Goal: Navigation & Orientation: Find specific page/section

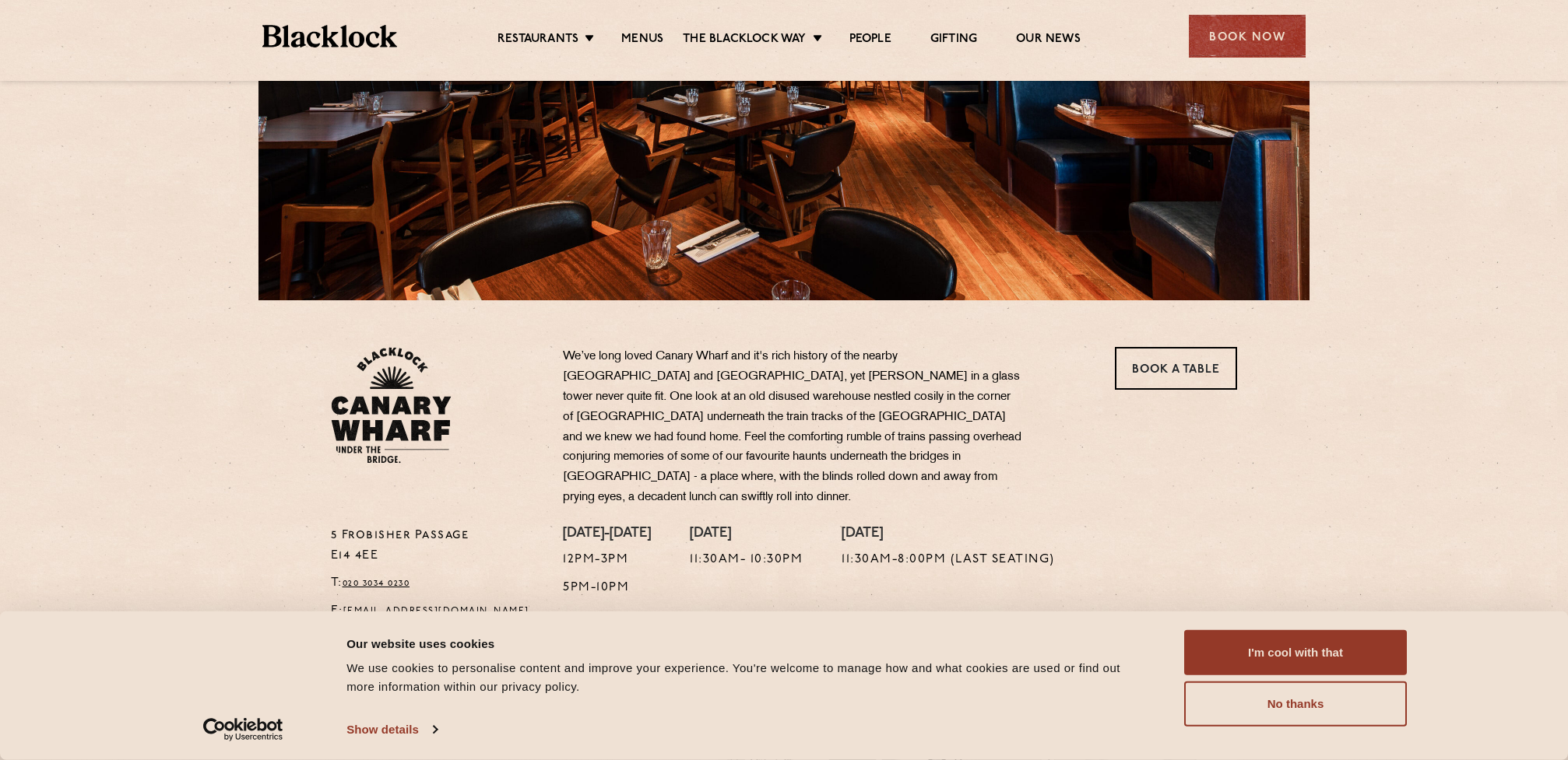
scroll to position [259, 0]
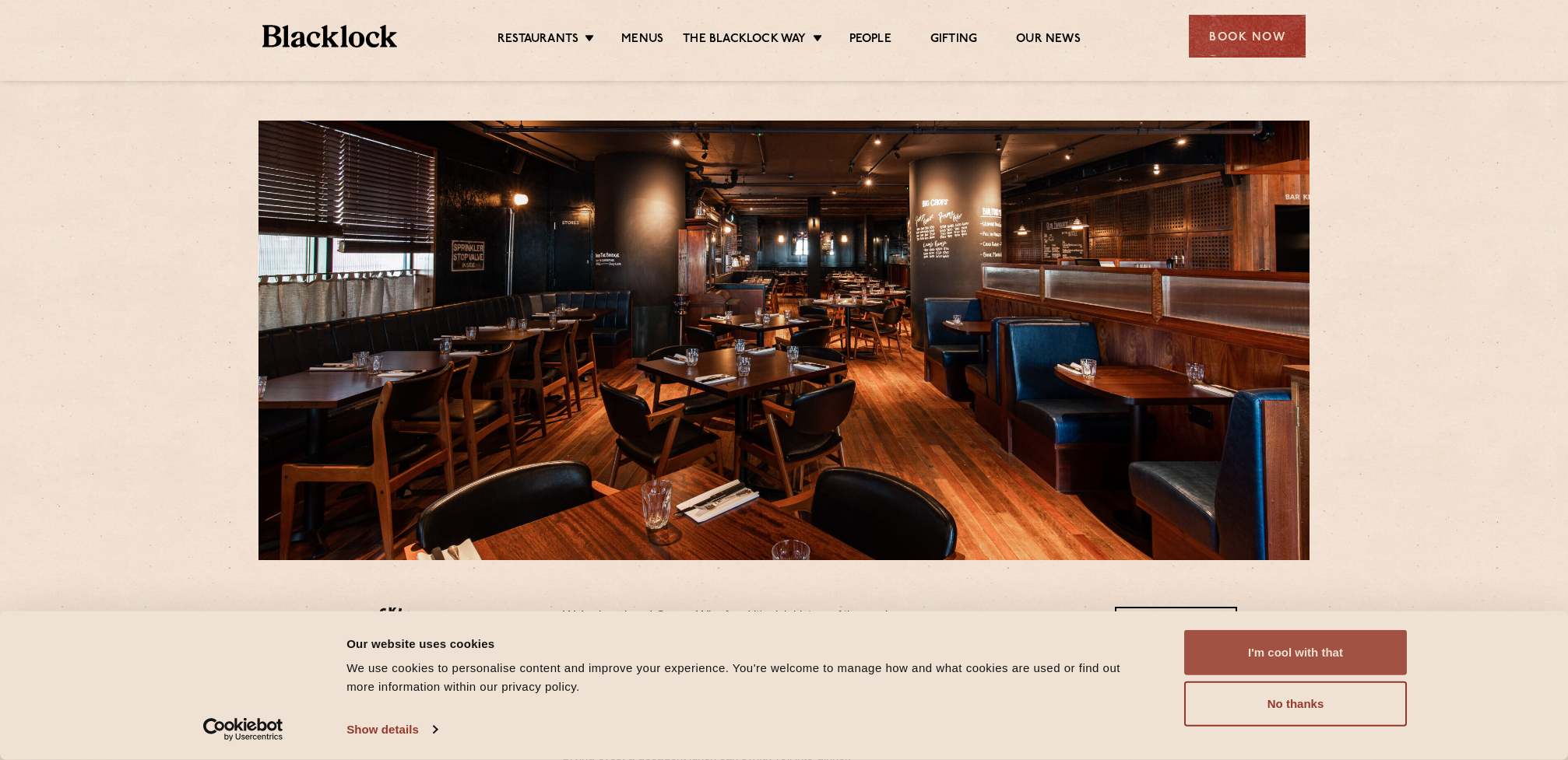
click at [1318, 641] on button "I'm cool with that" at bounding box center [1295, 653] width 223 height 45
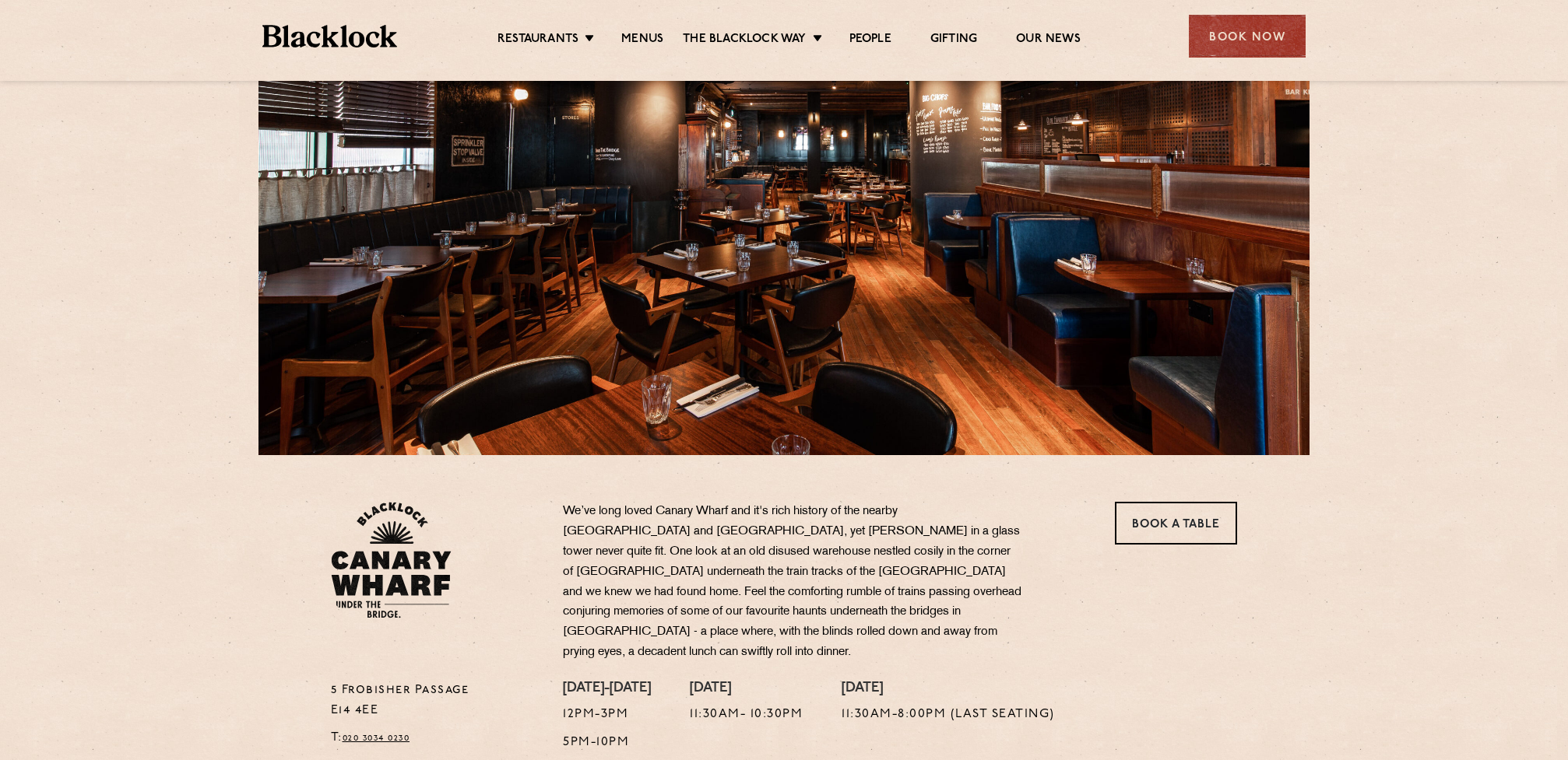
scroll to position [103, 0]
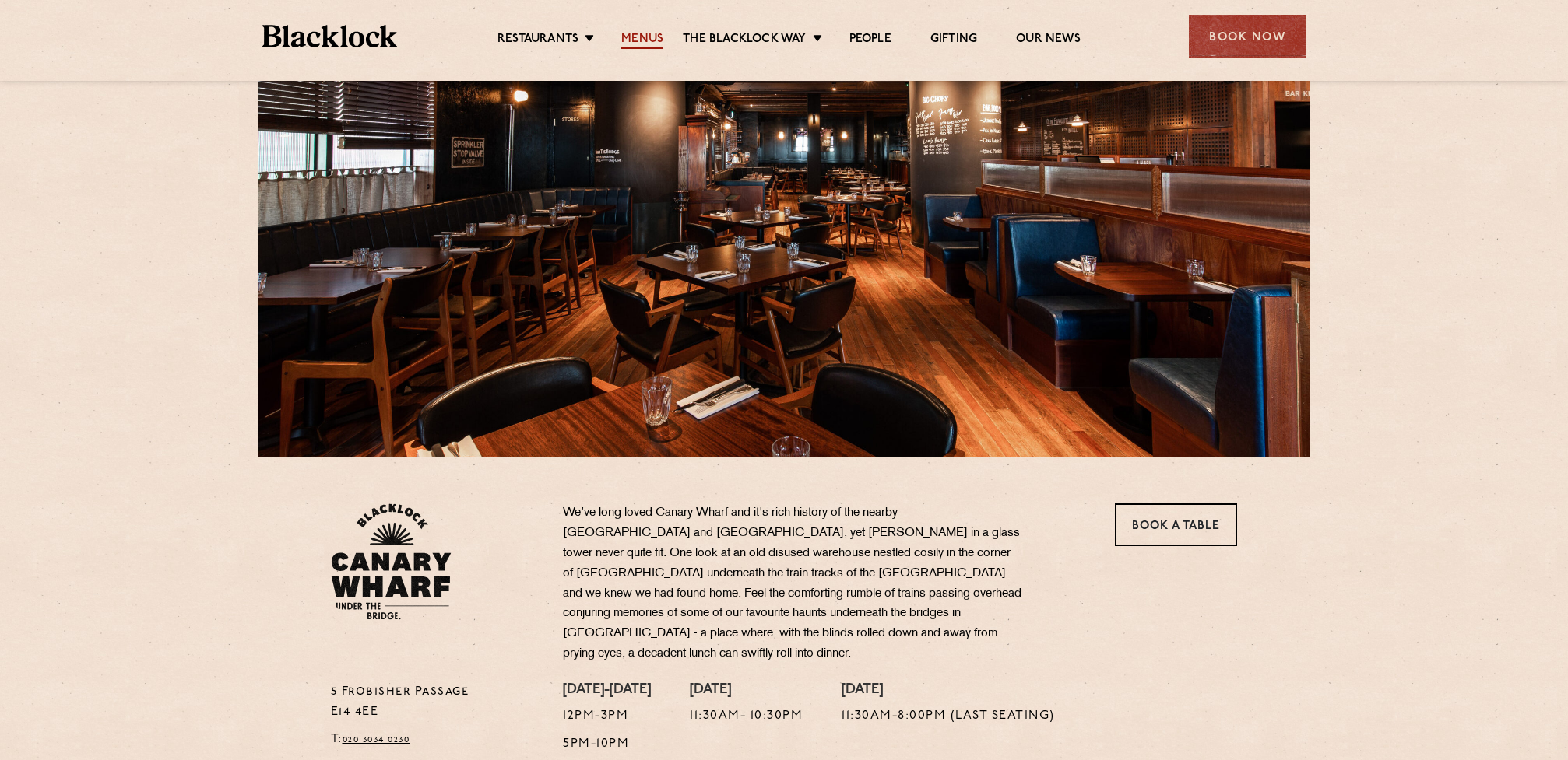
click at [636, 36] on link "Menus" at bounding box center [642, 40] width 42 height 17
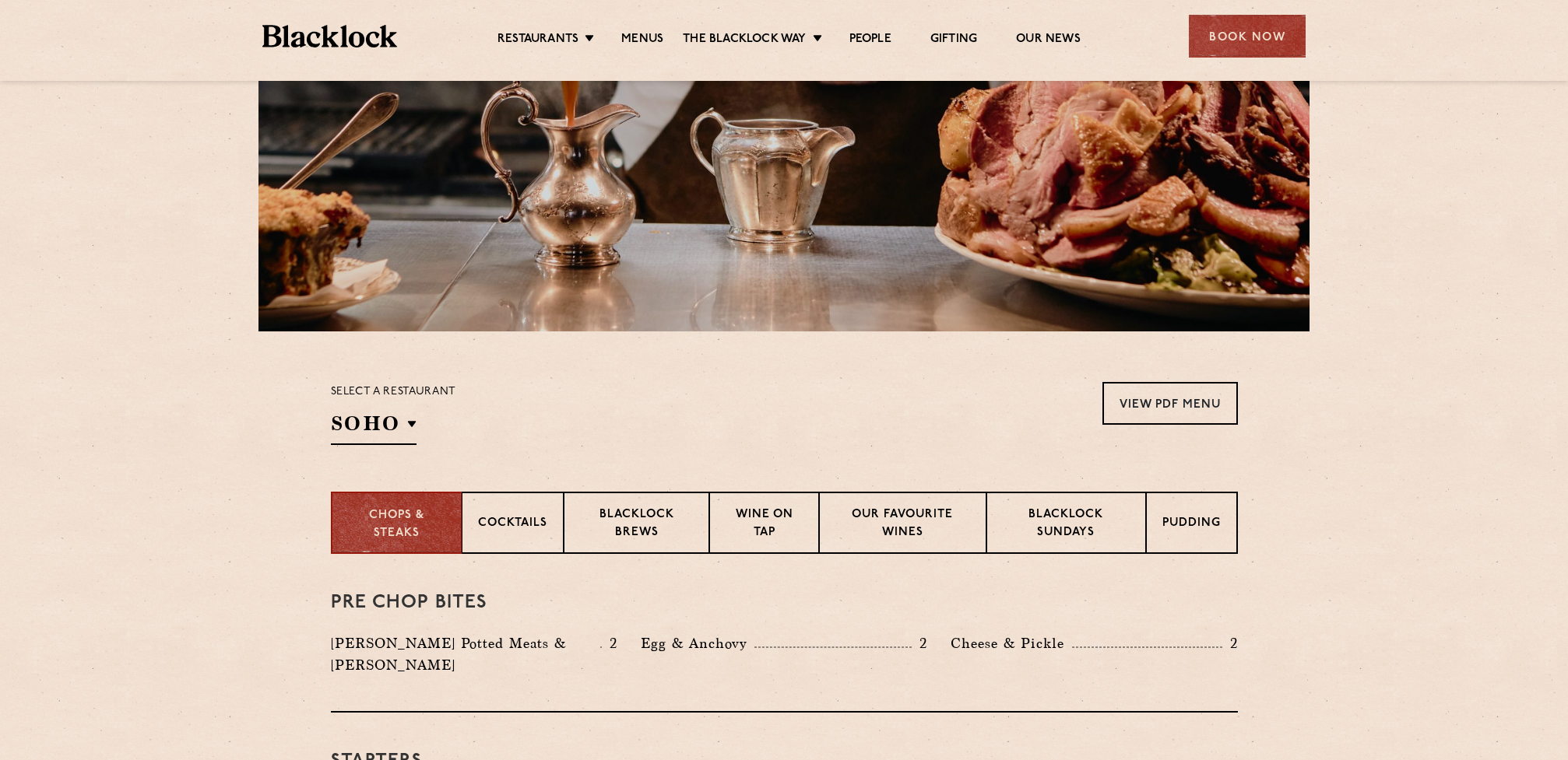
scroll to position [233, 0]
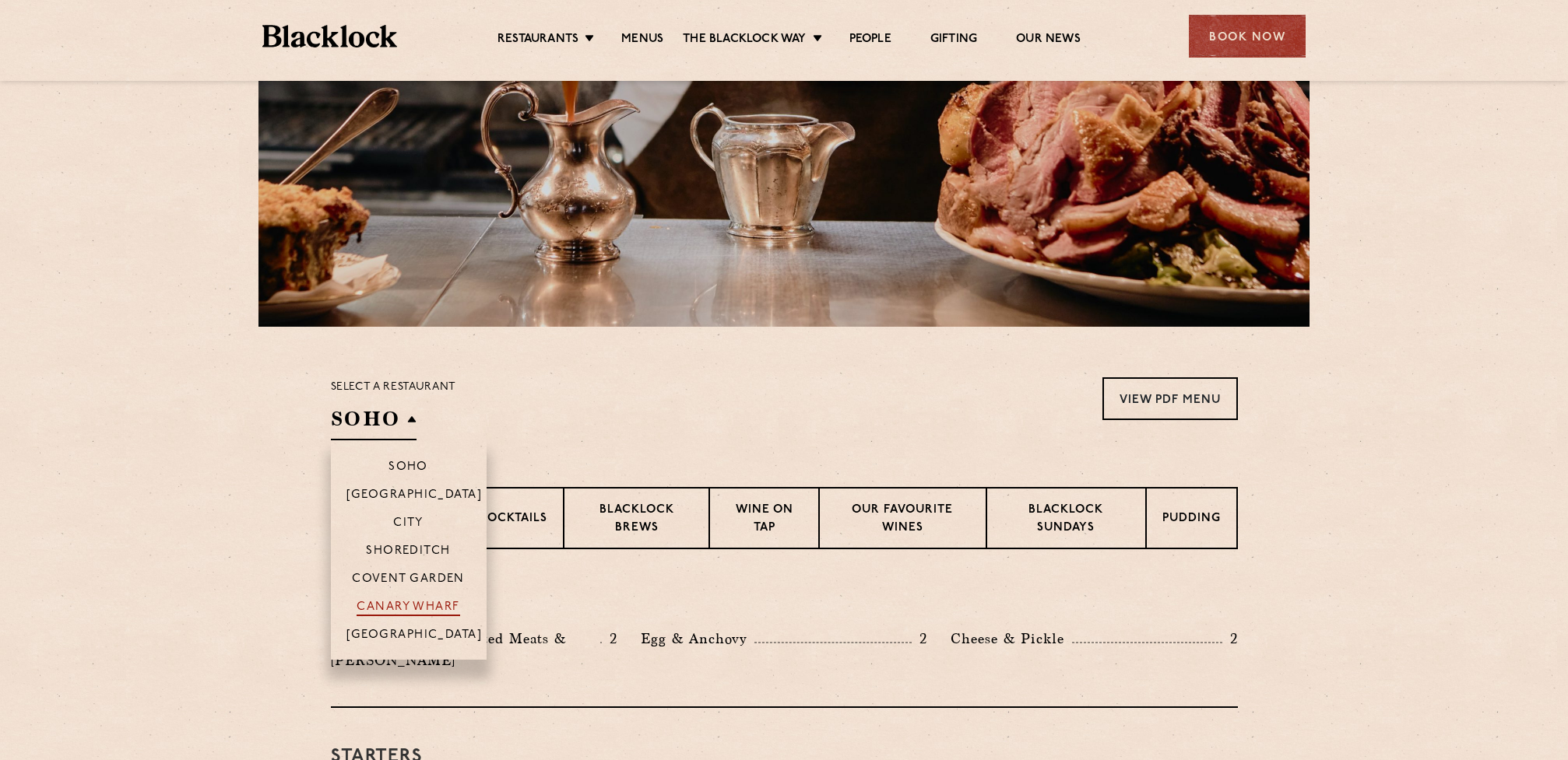
click at [448, 606] on p "Canary Wharf" at bounding box center [407, 608] width 102 height 16
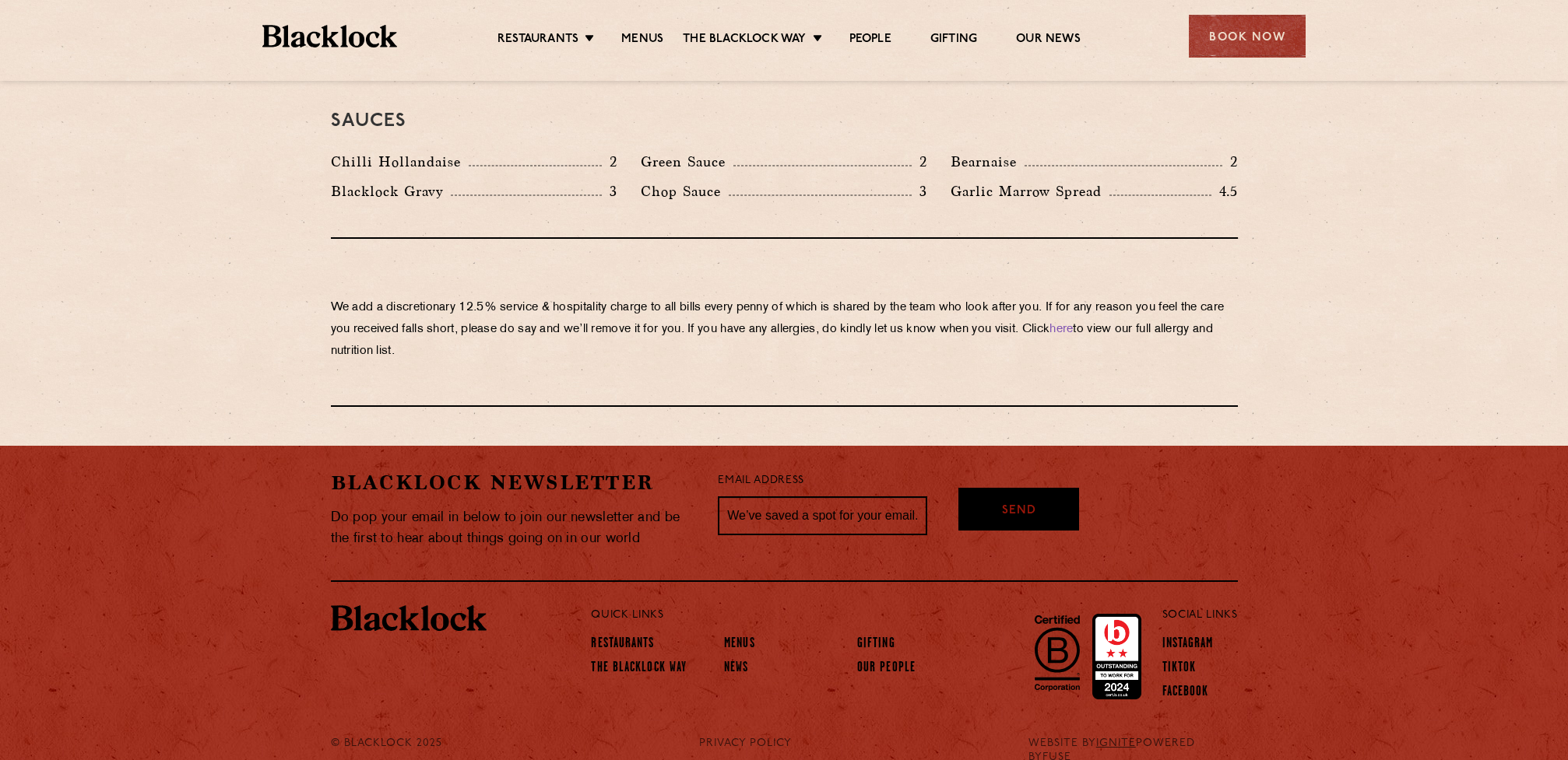
scroll to position [2625, 0]
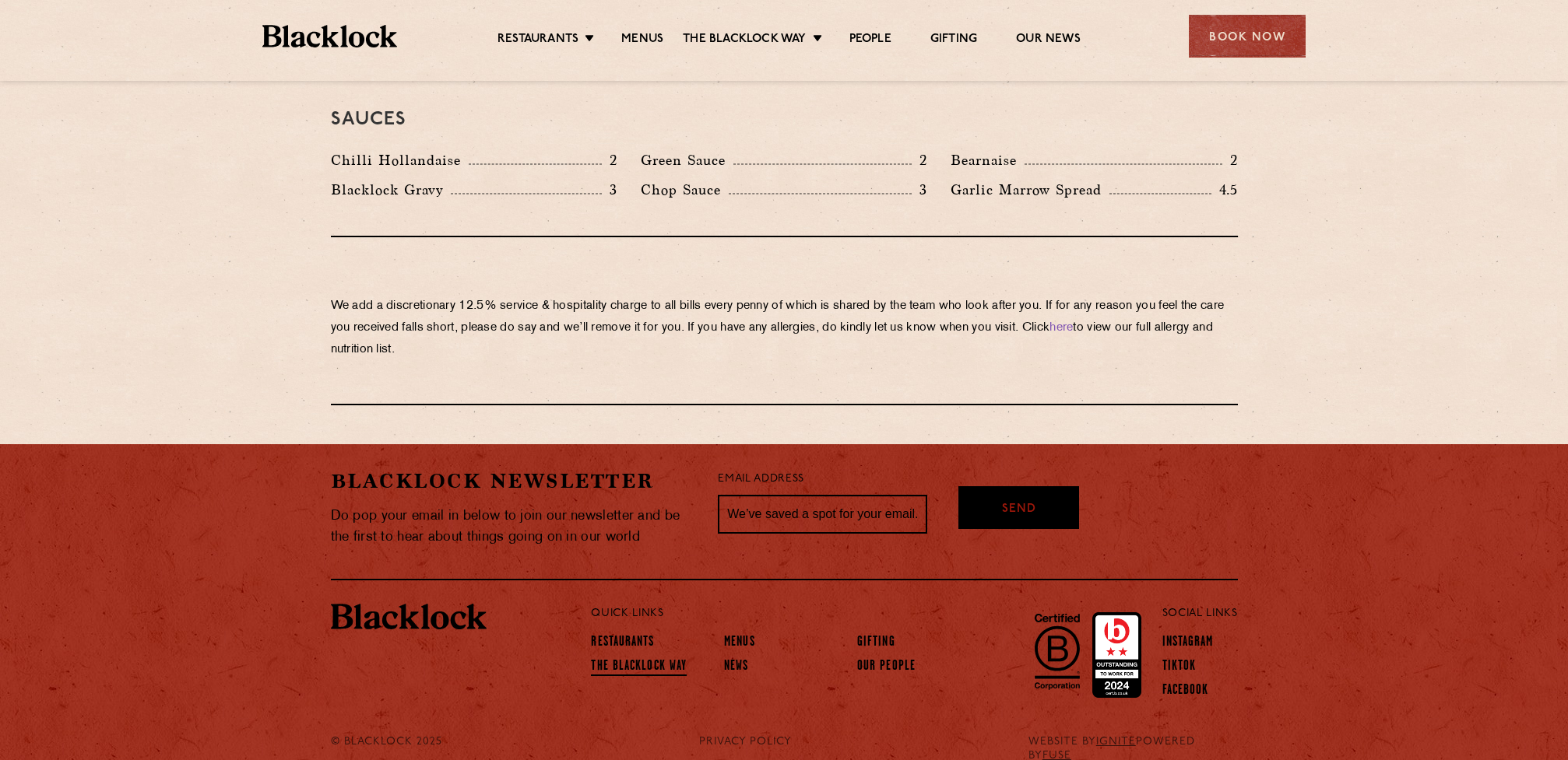
click at [662, 659] on link "The Blacklock Way" at bounding box center [639, 668] width 96 height 17
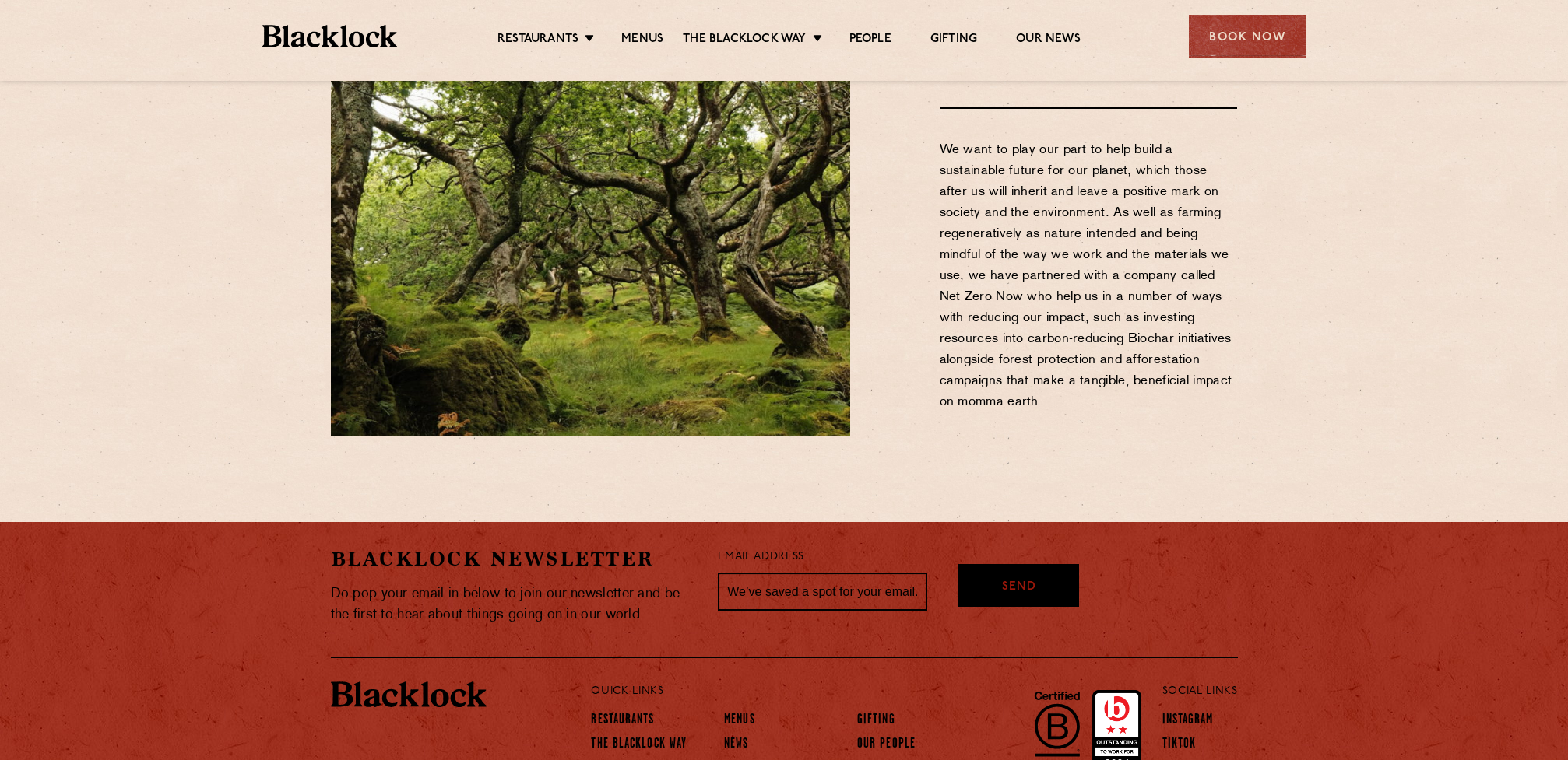
scroll to position [1992, 0]
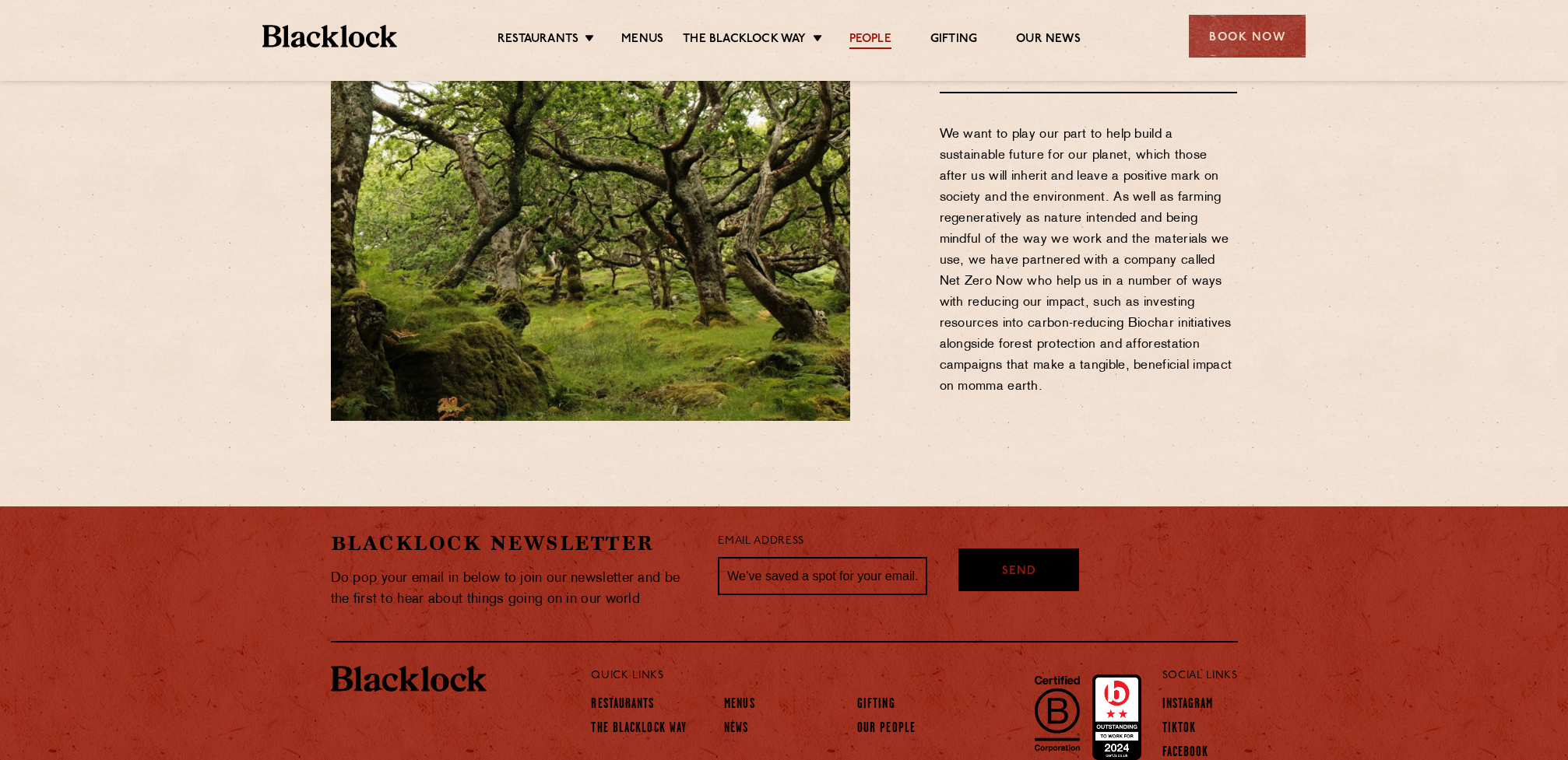
click at [872, 40] on link "People" at bounding box center [870, 40] width 42 height 17
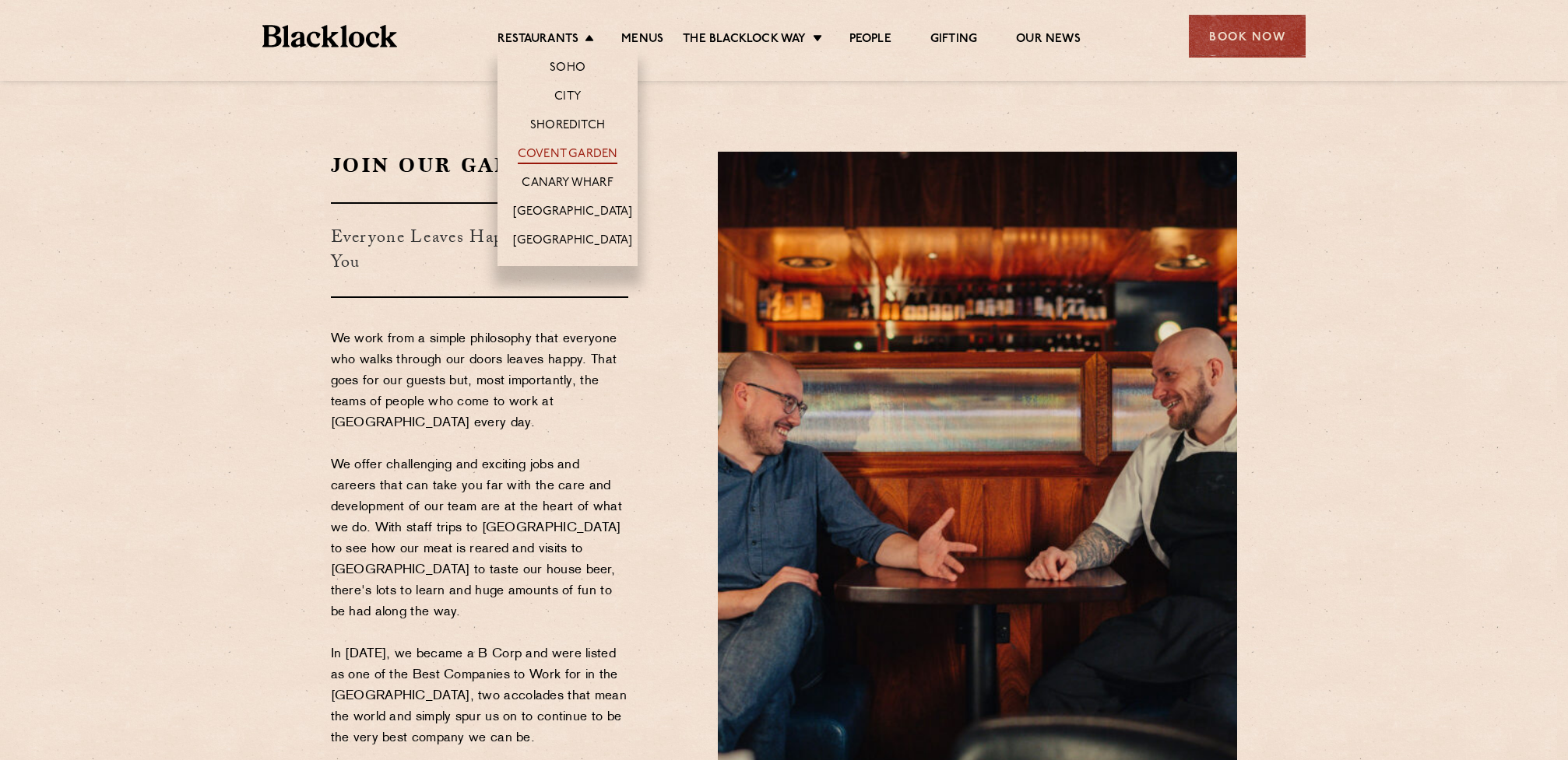
click at [573, 152] on link "Covent Garden" at bounding box center [567, 155] width 101 height 17
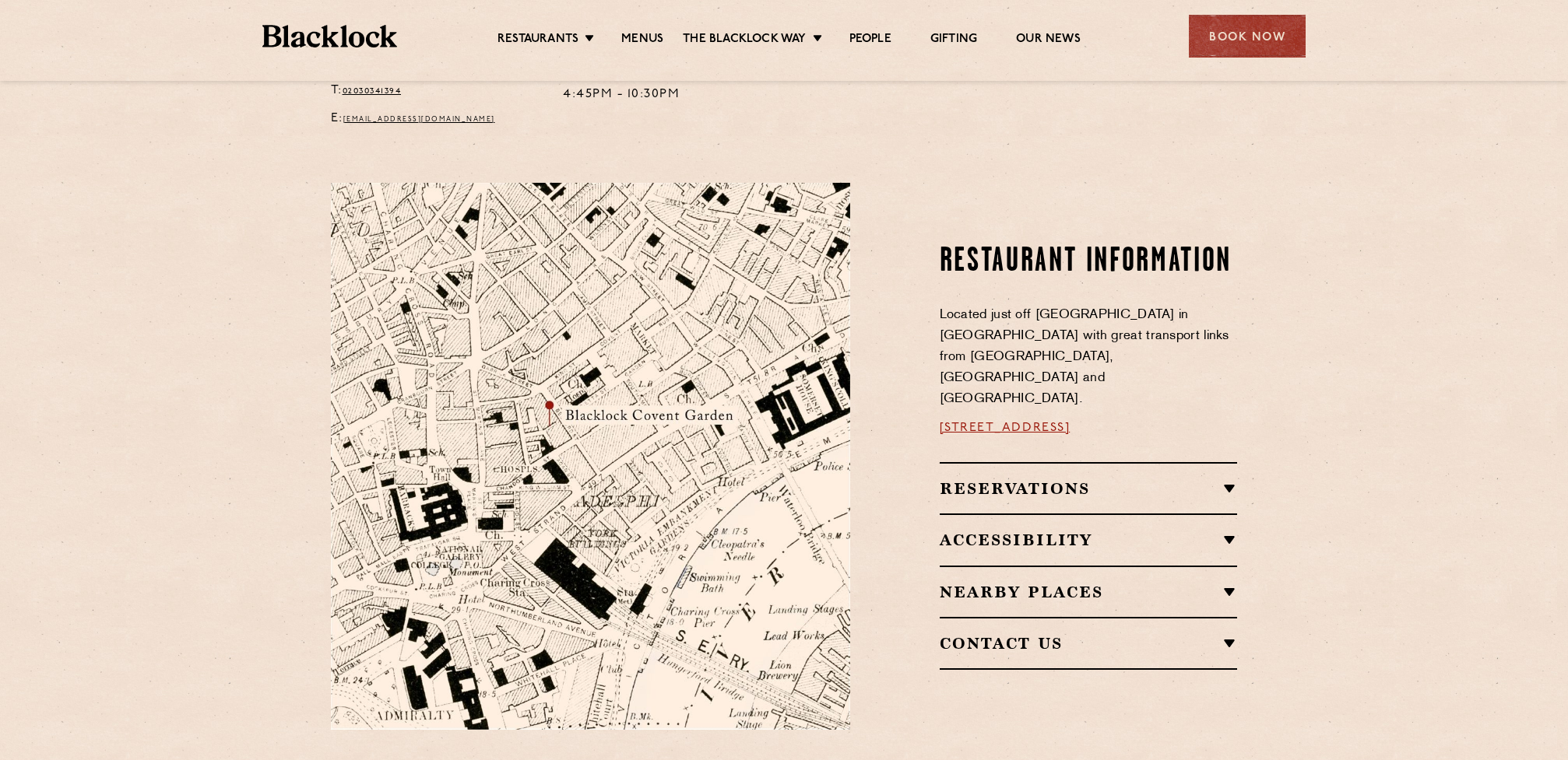
scroll to position [726, 0]
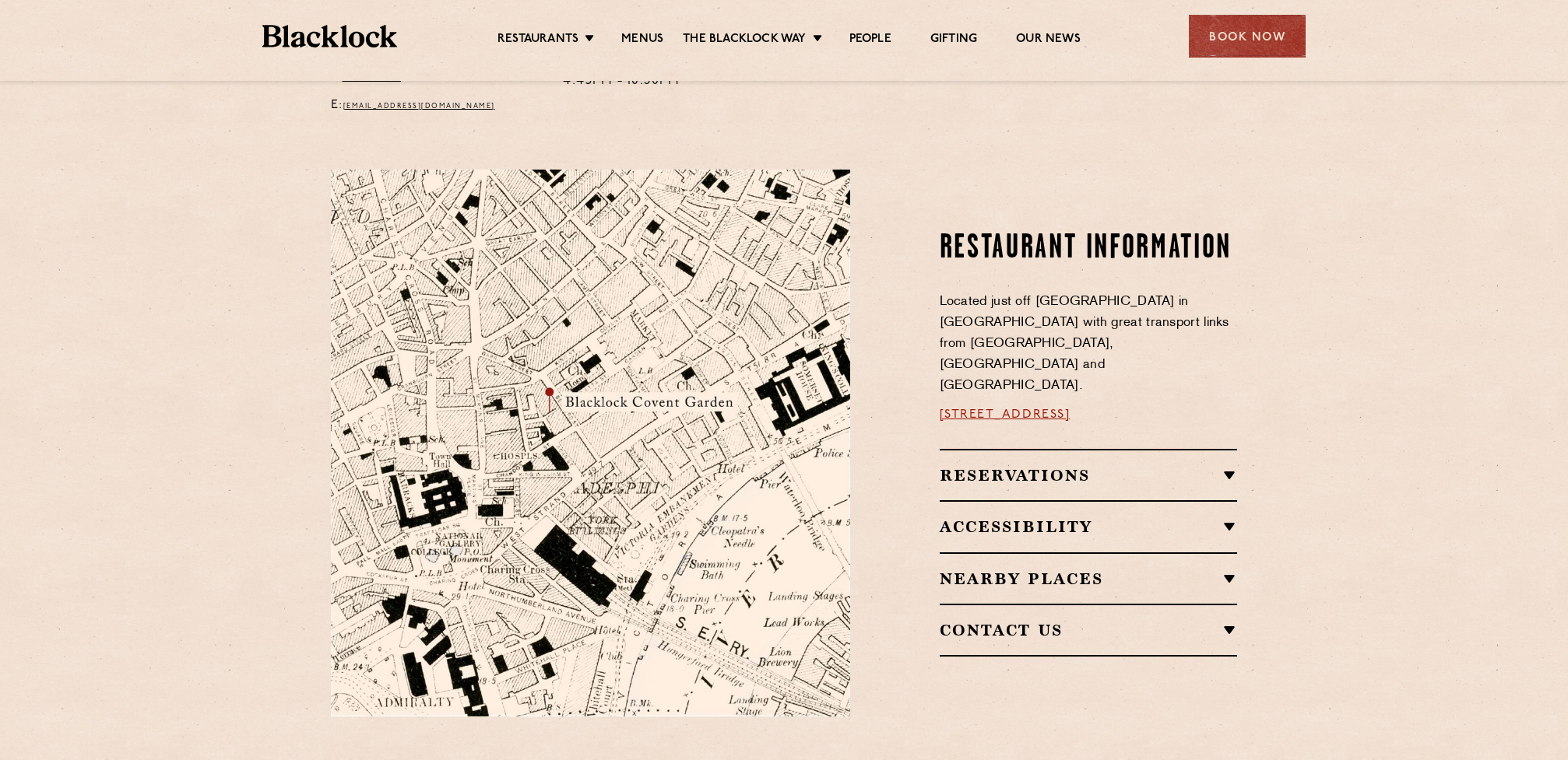
click at [1123, 517] on h2 "Accessibility" at bounding box center [1089, 527] width 298 height 19
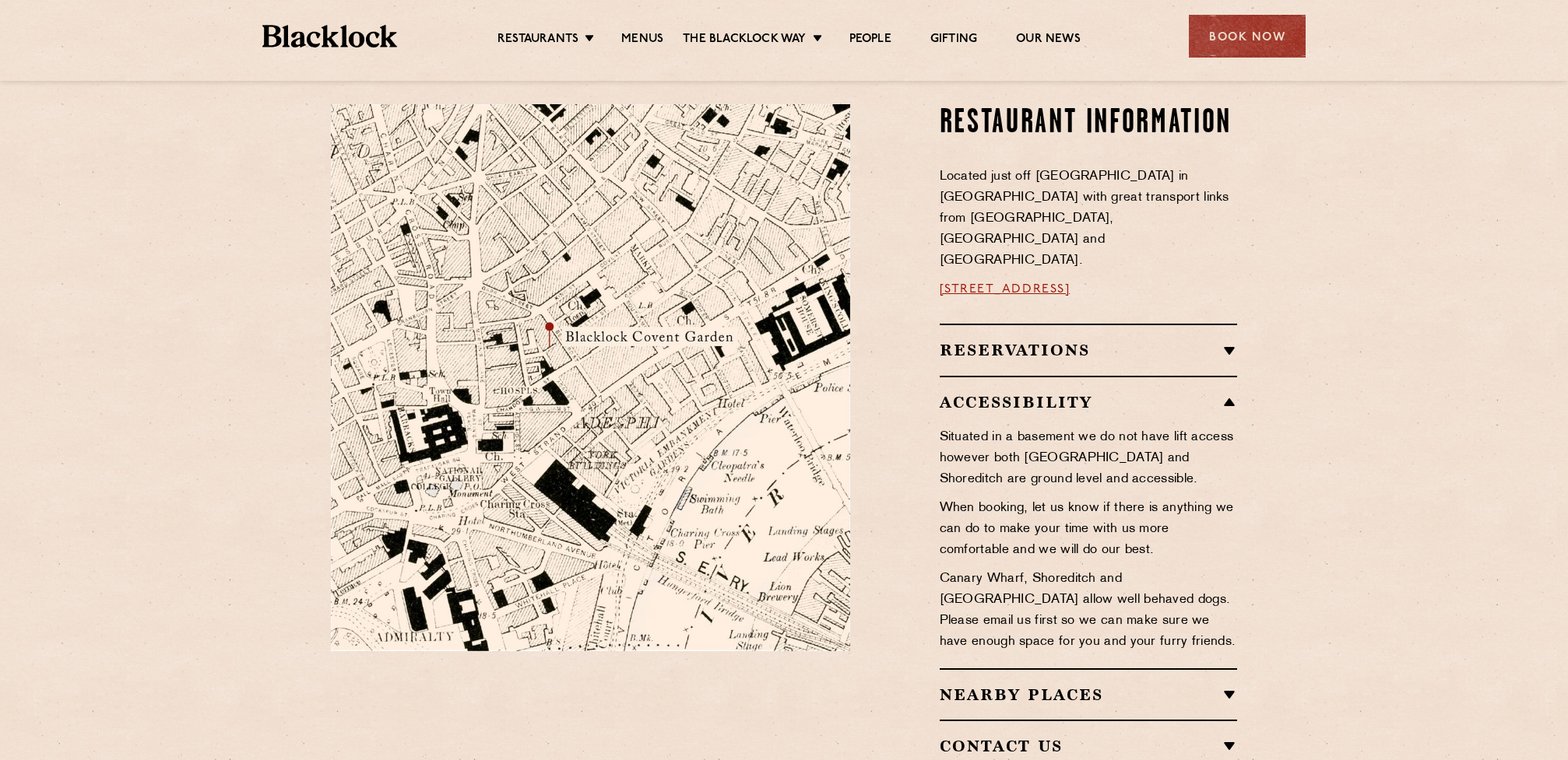
scroll to position [804, 0]
